Goal: Answer question/provide support: Share knowledge or assist other users

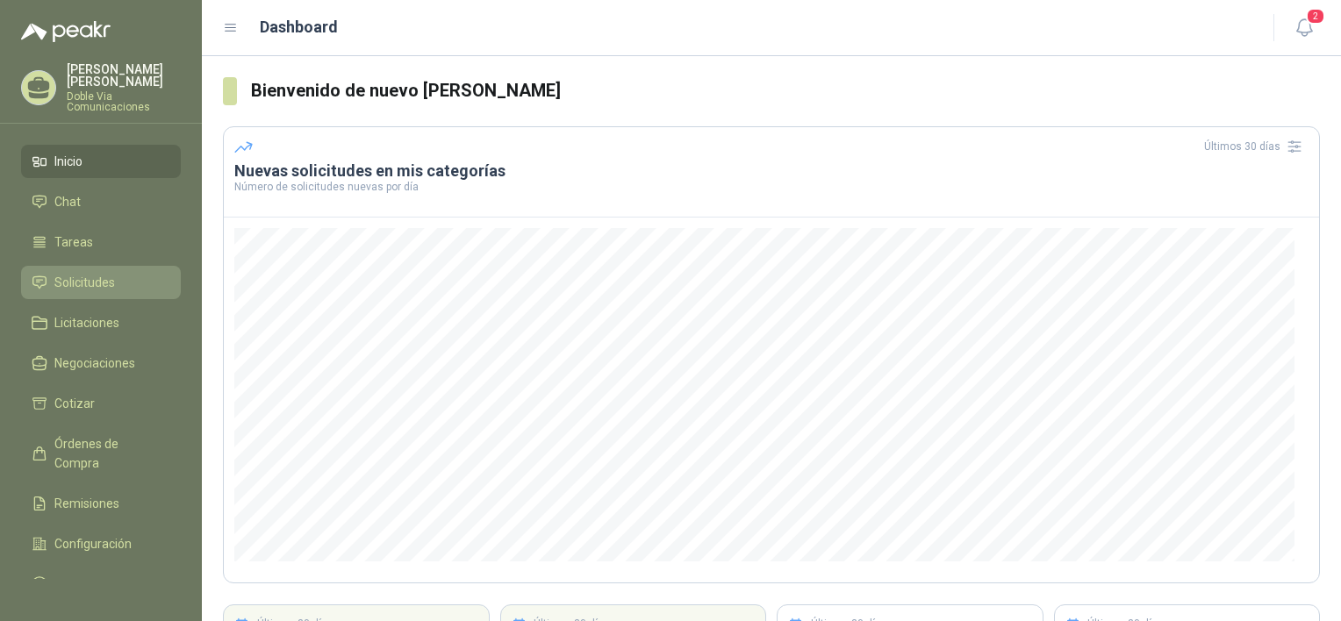
click at [72, 273] on span "Solicitudes" at bounding box center [84, 282] width 61 height 19
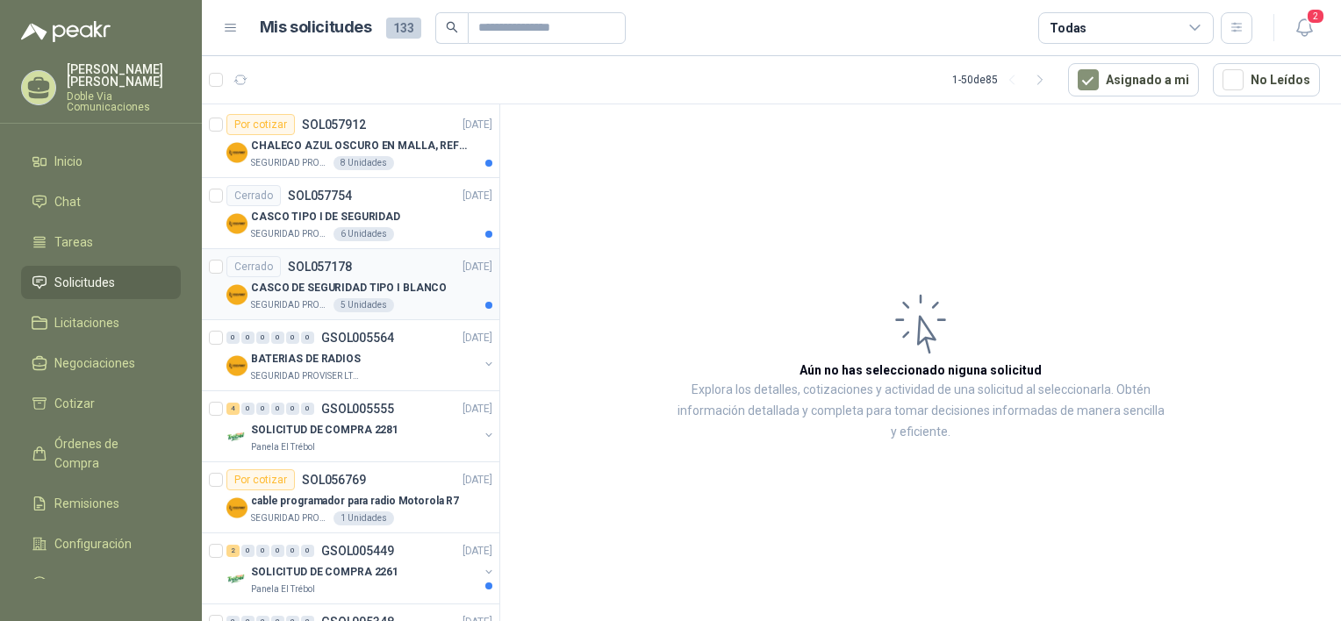
scroll to position [175, 0]
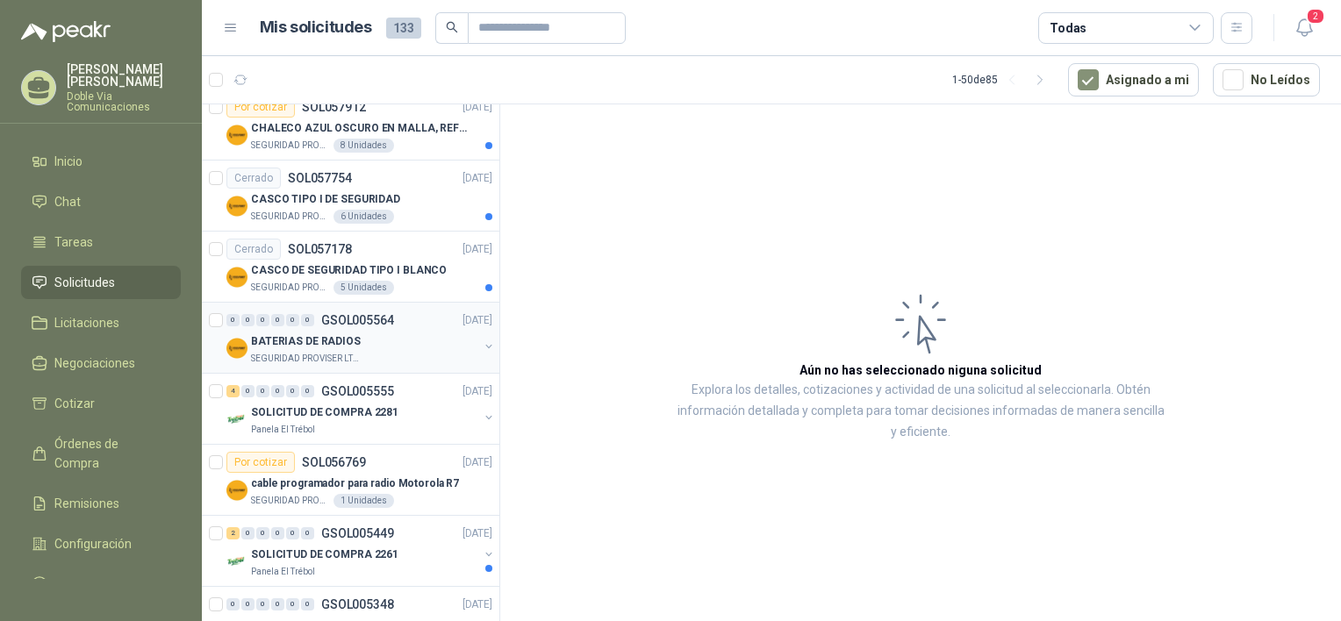
click at [318, 333] on p "BATERIAS DE RADIOS" at bounding box center [306, 341] width 110 height 17
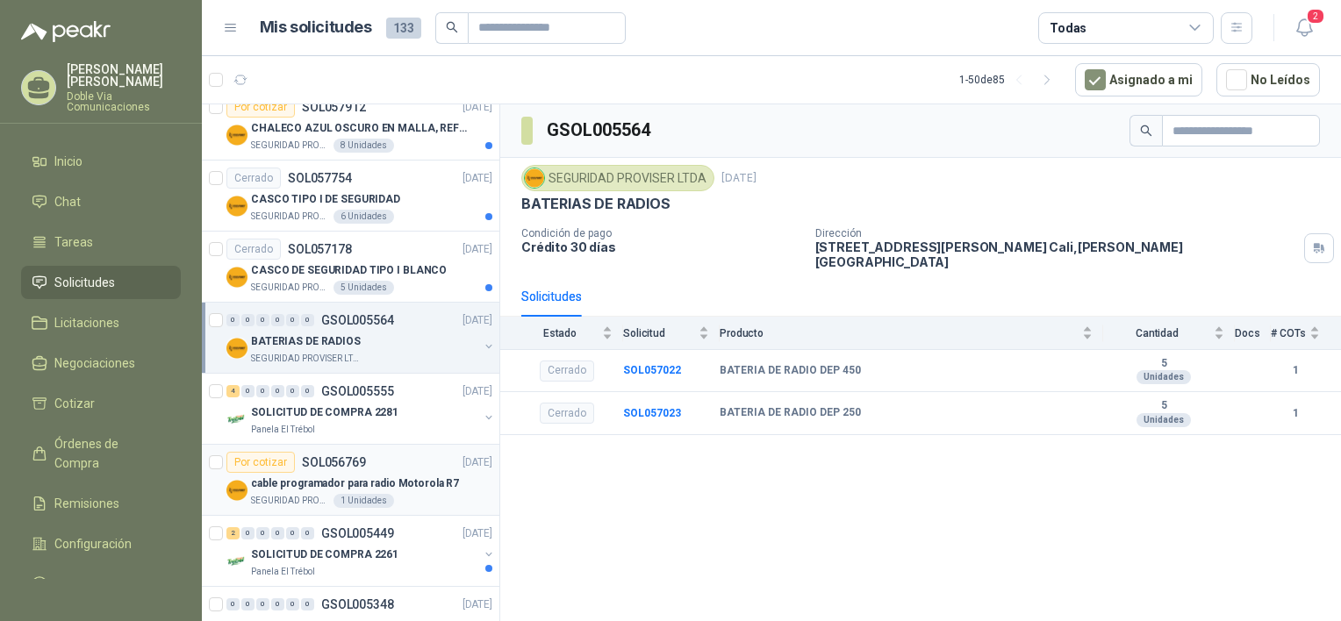
click at [315, 484] on p "cable programador para radio Motorola R7" at bounding box center [355, 484] width 208 height 17
click at [256, 463] on div "Por cotizar" at bounding box center [260, 462] width 68 height 21
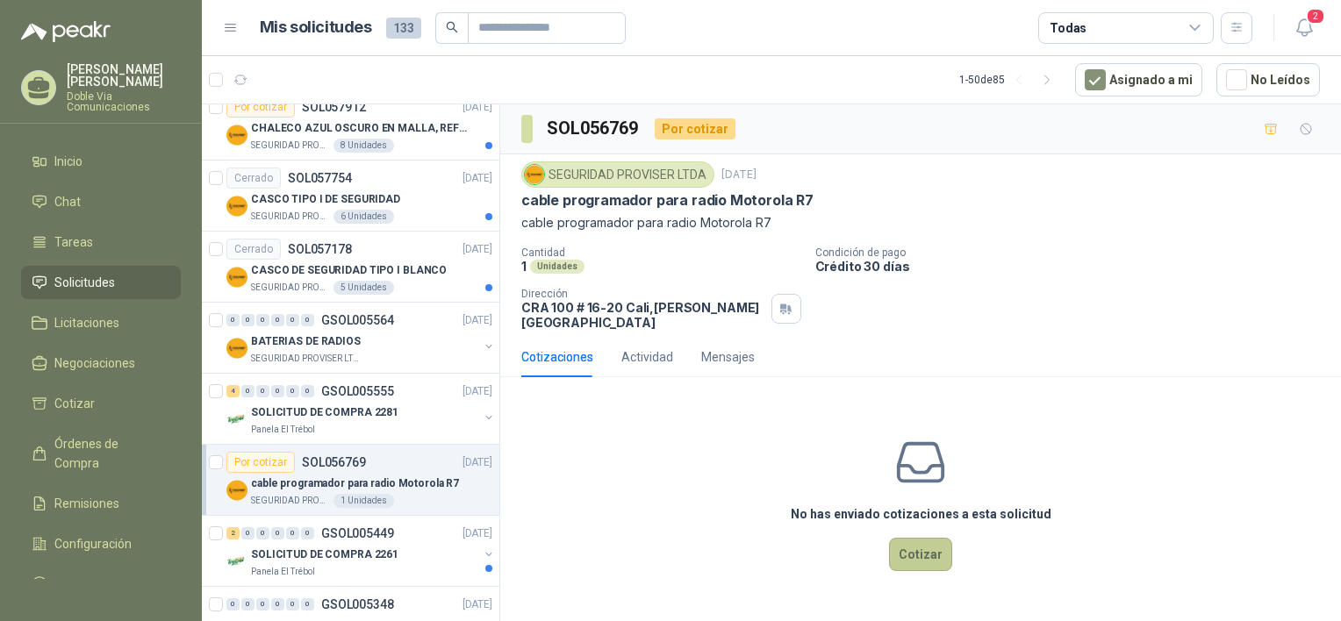
click at [909, 546] on button "Cotizar" at bounding box center [920, 554] width 63 height 33
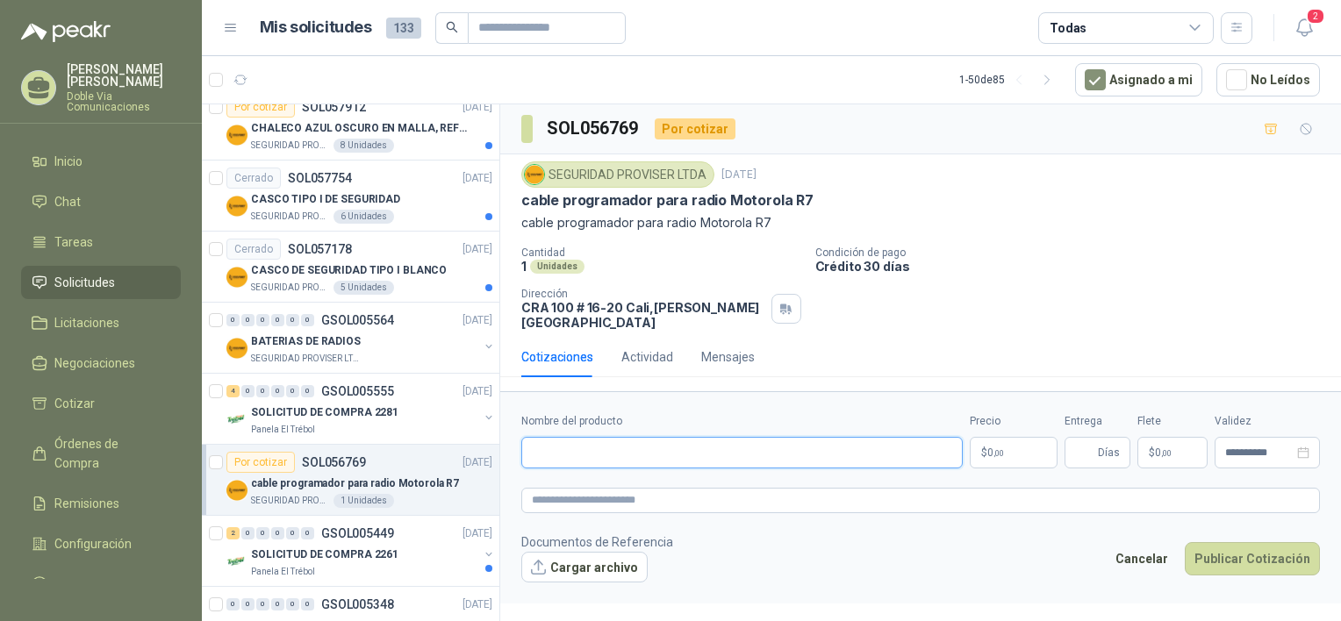
click at [634, 445] on input "Nombre del producto" at bounding box center [741, 453] width 441 height 32
type input "**********"
click at [980, 437] on p "$ 0 ,00" at bounding box center [1013, 453] width 88 height 32
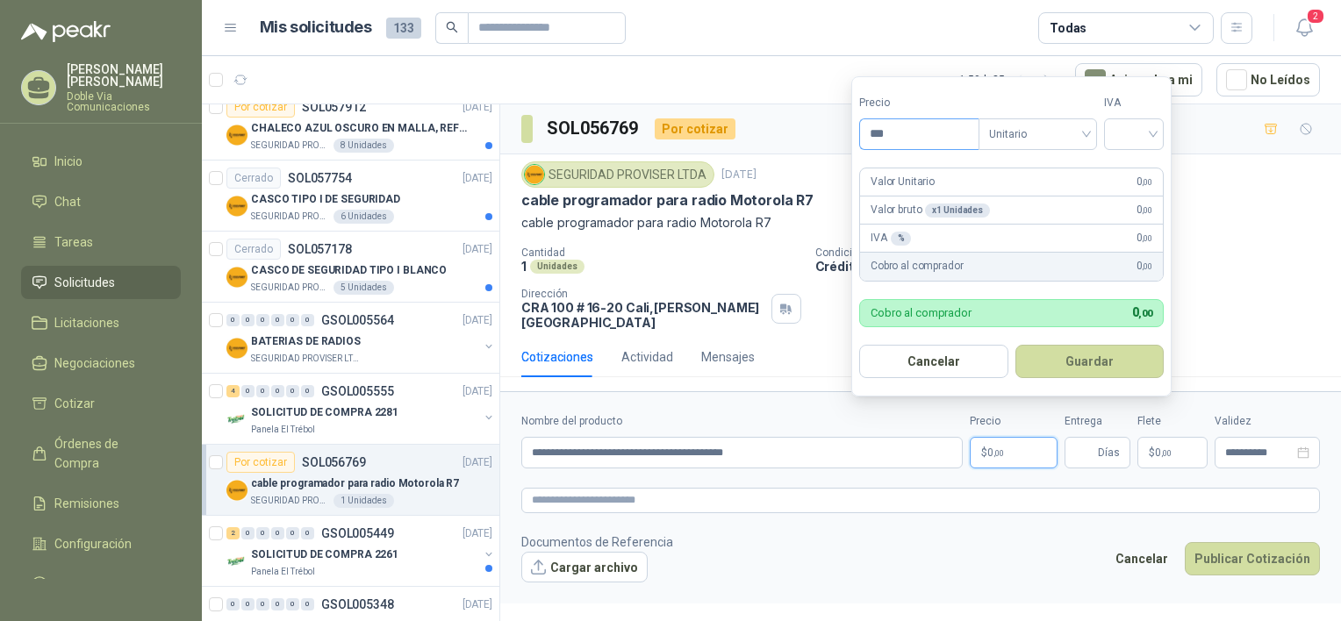
click at [920, 140] on input "***" at bounding box center [919, 134] width 118 height 30
type input "*********"
click at [1133, 135] on input "search" at bounding box center [1133, 132] width 39 height 26
click at [1137, 175] on div "19%" at bounding box center [1137, 170] width 32 height 19
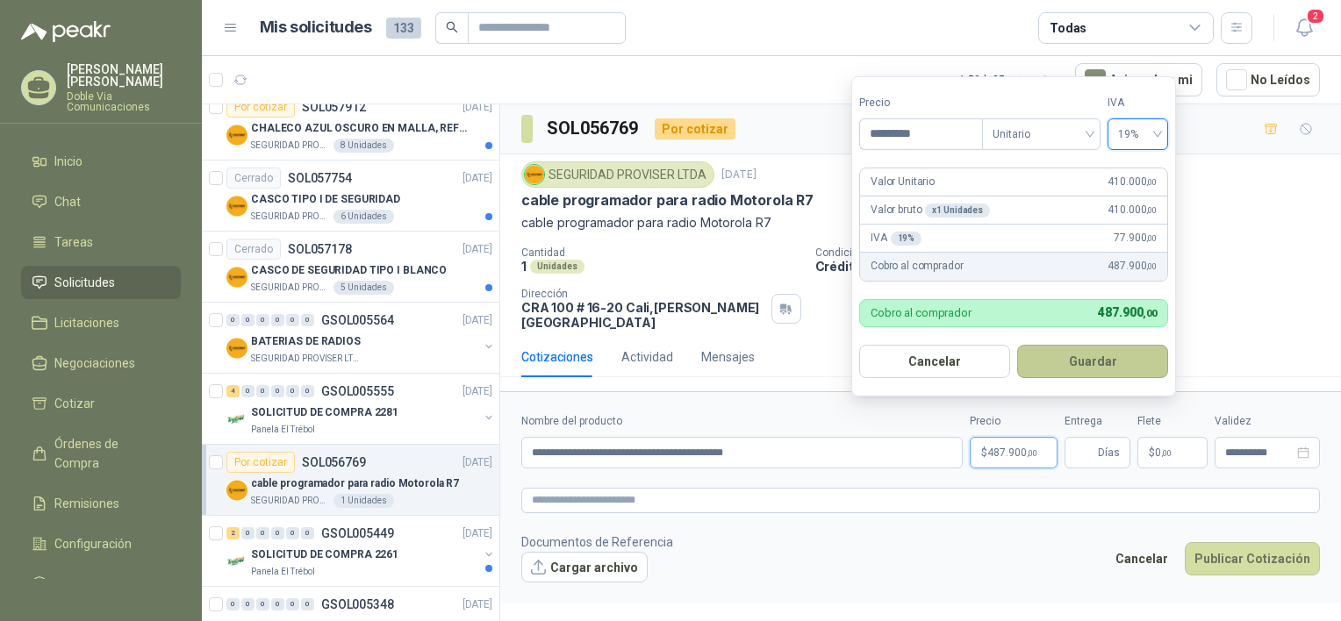
click at [1143, 361] on button "Guardar" at bounding box center [1092, 361] width 151 height 33
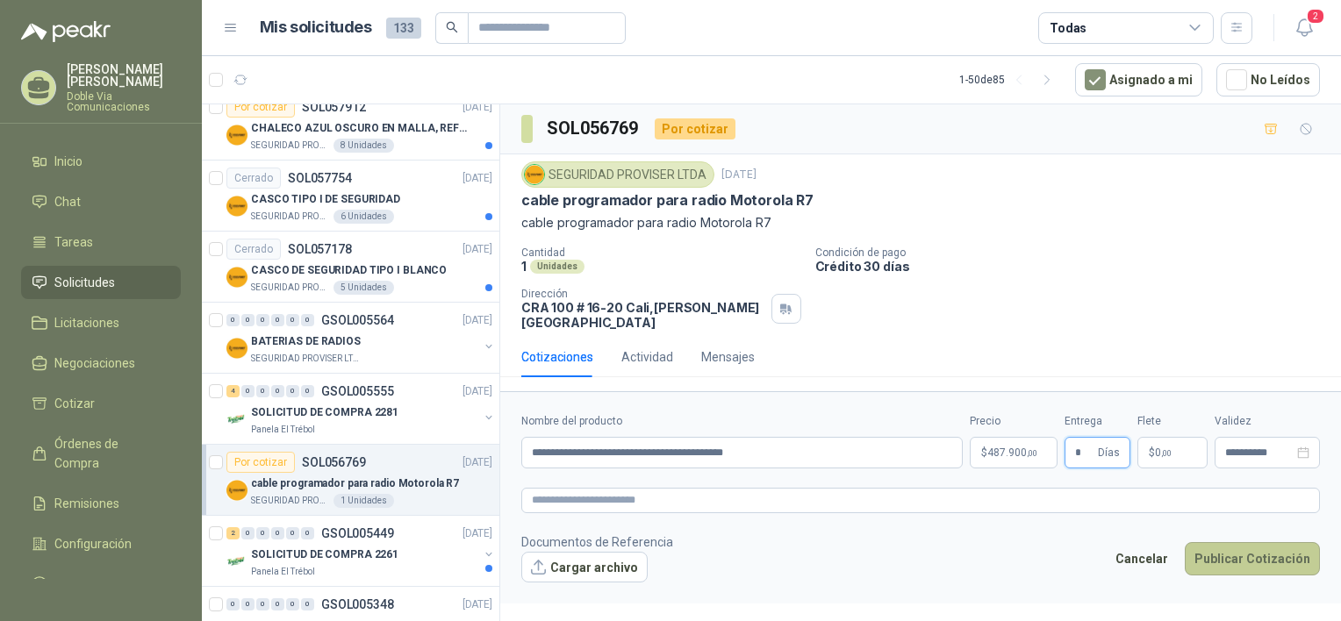
type input "*"
click at [1252, 548] on button "Publicar Cotización" at bounding box center [1251, 558] width 135 height 33
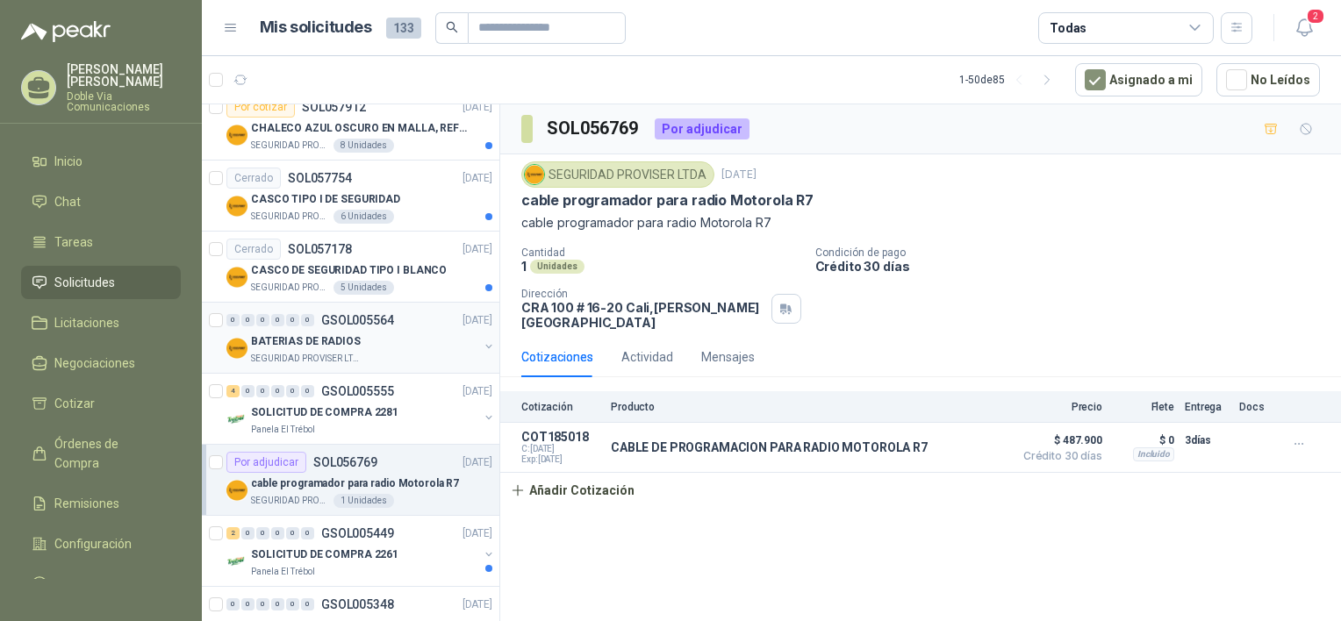
click at [268, 347] on p "BATERIAS DE RADIOS" at bounding box center [306, 341] width 110 height 17
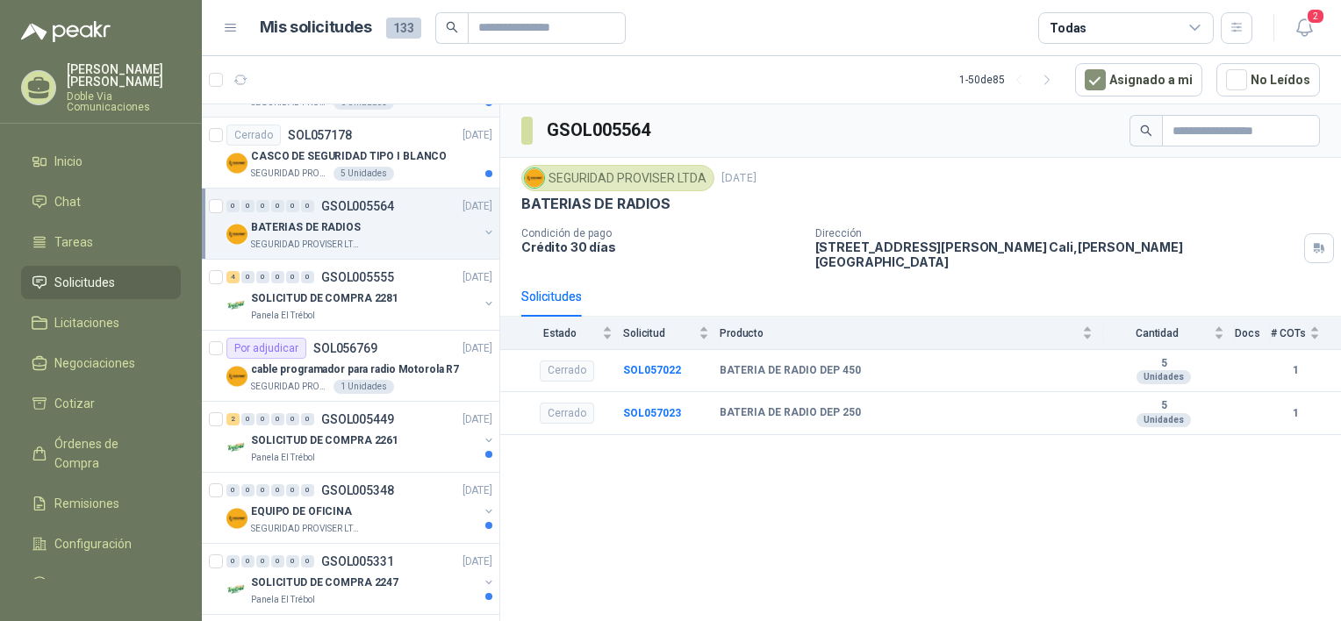
scroll to position [351, 0]
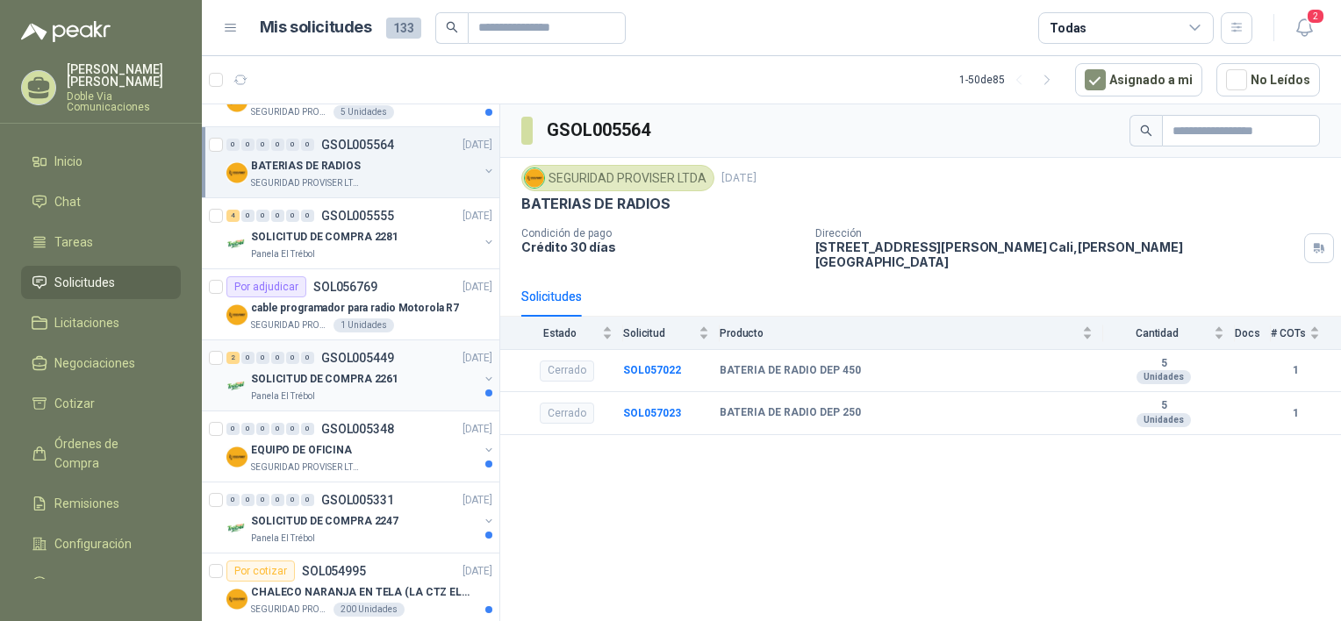
click at [291, 390] on p "Panela El Trébol" at bounding box center [283, 397] width 64 height 14
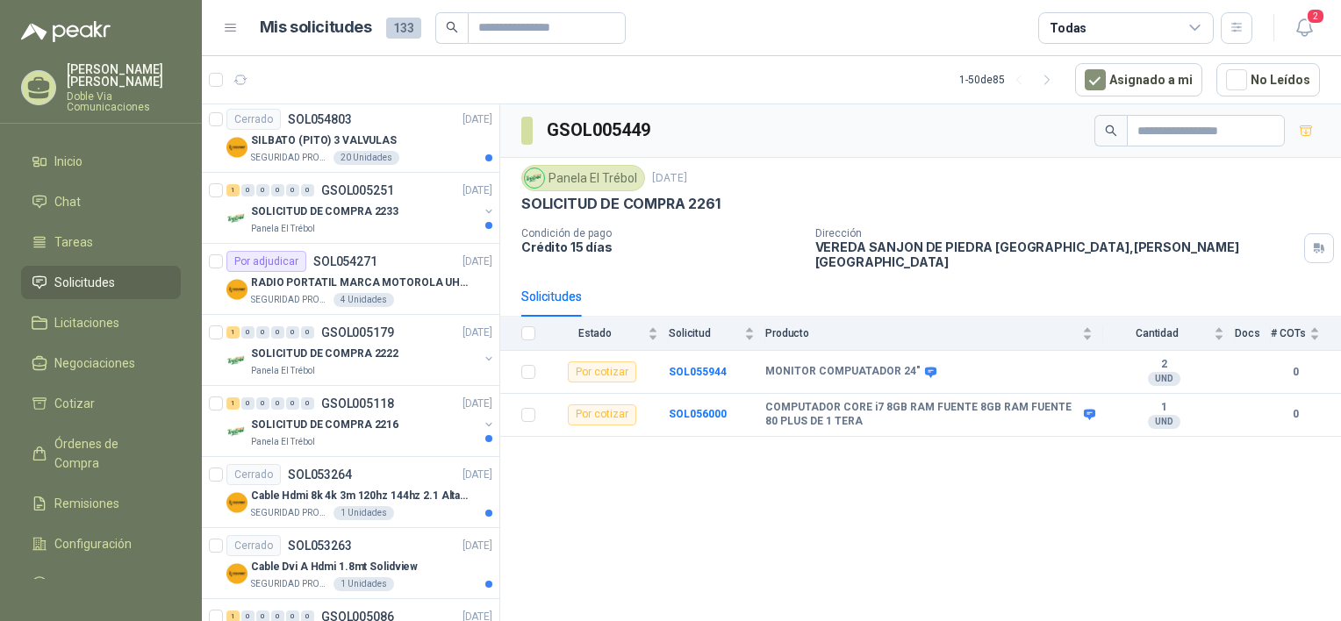
scroll to position [877, 0]
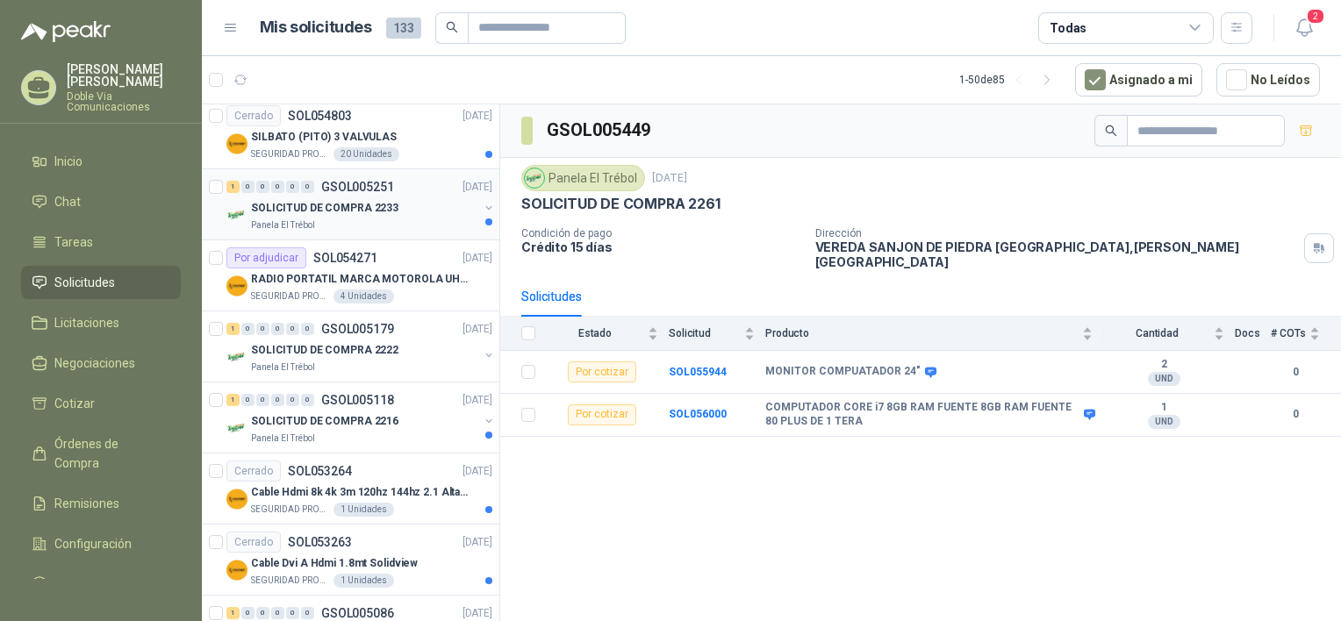
click at [425, 211] on div "SOLICITUD DE COMPRA 2233" at bounding box center [364, 207] width 227 height 21
